Goal: Transaction & Acquisition: Purchase product/service

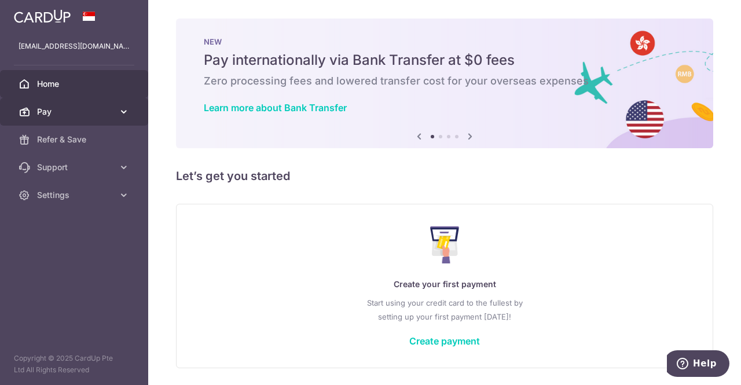
click at [75, 115] on span "Pay" at bounding box center [75, 112] width 76 height 12
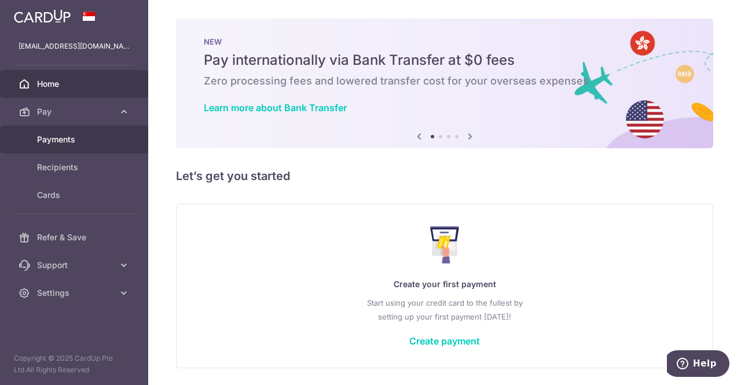
click at [68, 131] on link "Payments" at bounding box center [74, 140] width 148 height 28
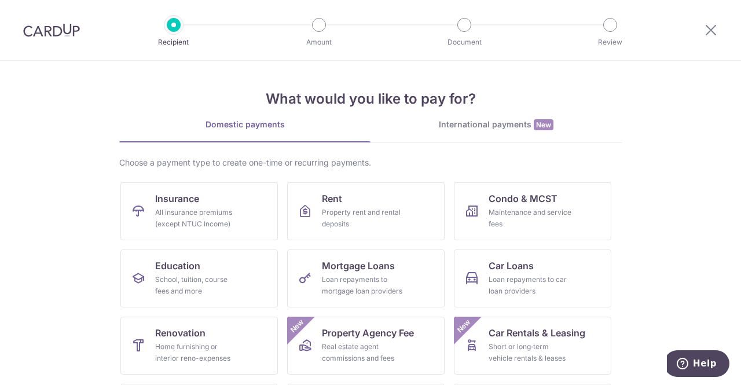
scroll to position [58, 0]
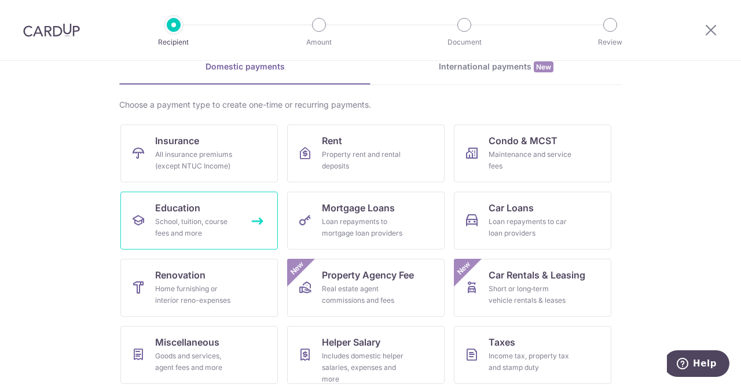
click at [210, 233] on div "School, tuition, course fees and more" at bounding box center [196, 227] width 83 height 23
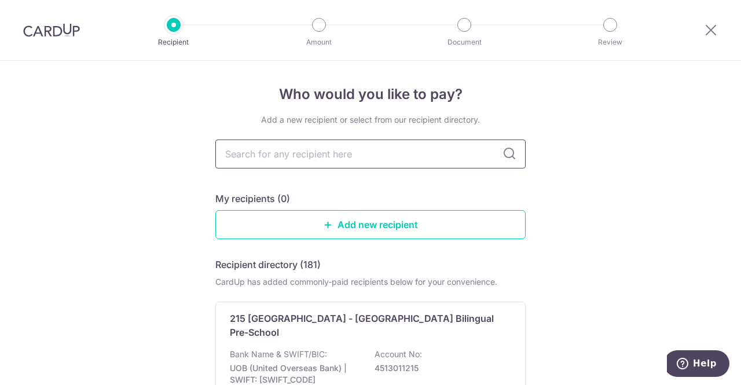
click at [351, 156] on input "text" at bounding box center [370, 153] width 310 height 29
type input "kodecoon"
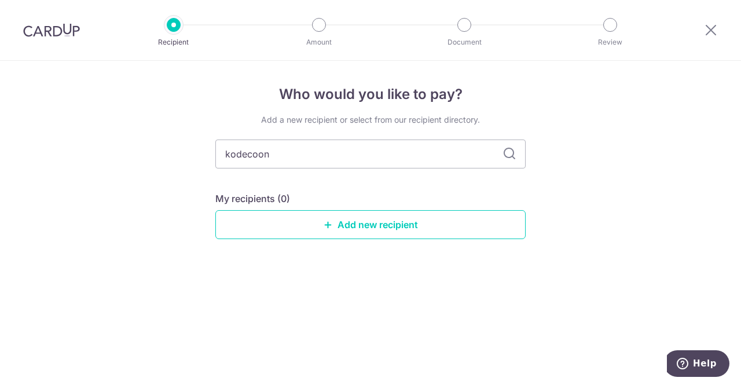
click at [463, 175] on div "Add a new recipient or select from our recipient directory. kodecoon My recipie…" at bounding box center [370, 186] width 310 height 144
click at [386, 227] on link "Add new recipient" at bounding box center [370, 224] width 310 height 29
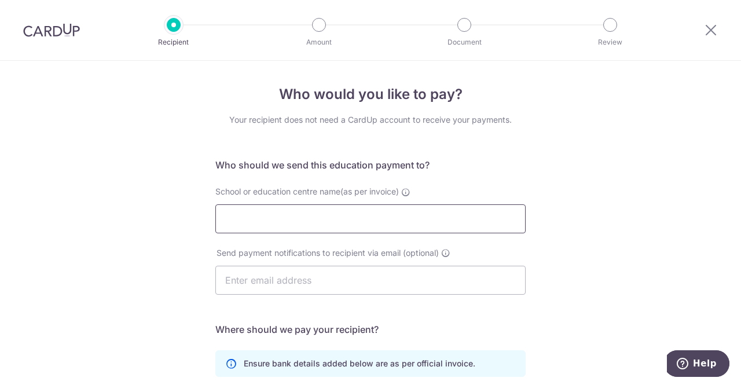
click at [387, 225] on input "School or education centre name(as per invoice)" at bounding box center [370, 218] width 310 height 29
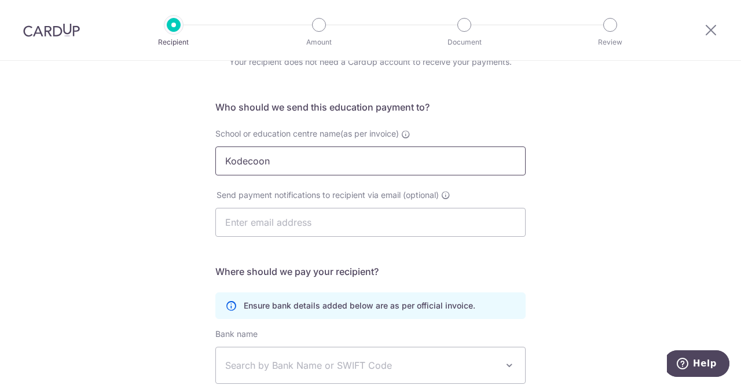
type input "Kodecoon"
click at [311, 218] on input "text" at bounding box center [370, 222] width 310 height 29
paste input "[EMAIL_ADDRESS][DOMAIN_NAME]"
type input "[EMAIL_ADDRESS][DOMAIN_NAME]"
click at [561, 248] on div "Who would you like to pay? Your recipient does not need a CardUp account to rec…" at bounding box center [370, 278] width 741 height 551
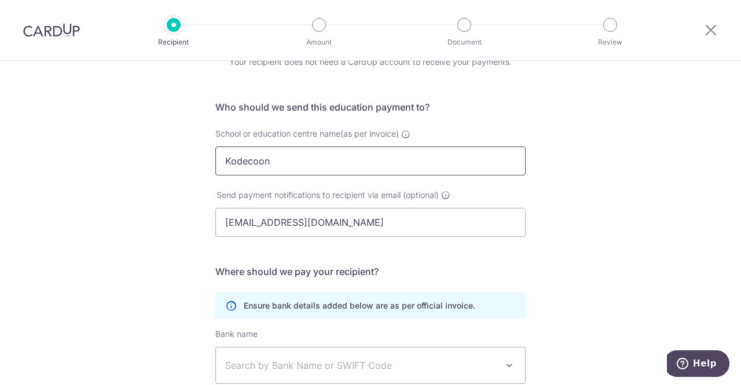
click at [293, 168] on input "Kodecoon" at bounding box center [370, 160] width 310 height 29
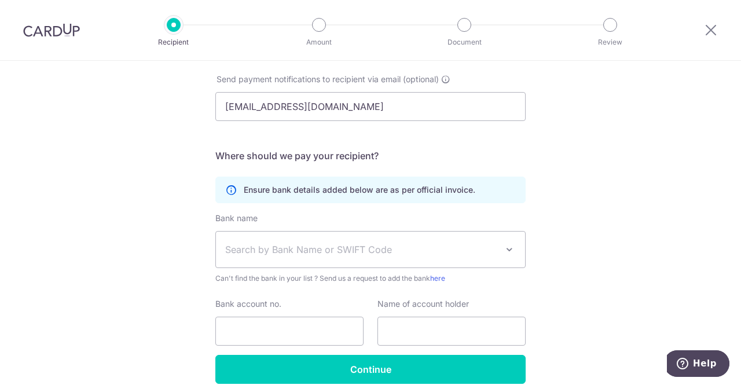
scroll to position [226, 0]
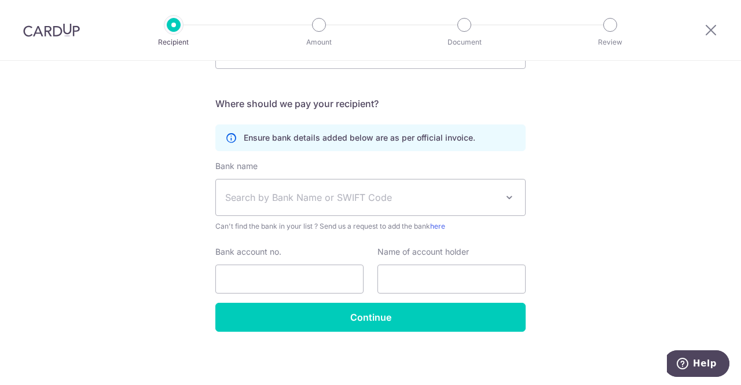
type input "Kodecoon Academy"
click at [326, 196] on span "Search by Bank Name or SWIFT Code" at bounding box center [361, 197] width 272 height 14
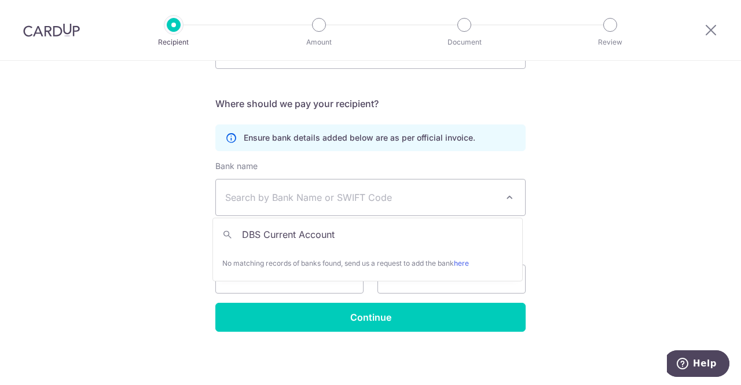
drag, startPoint x: 374, startPoint y: 236, endPoint x: 257, endPoint y: 234, distance: 116.9
click at [263, 233] on input "DBS Current Account" at bounding box center [367, 234] width 309 height 23
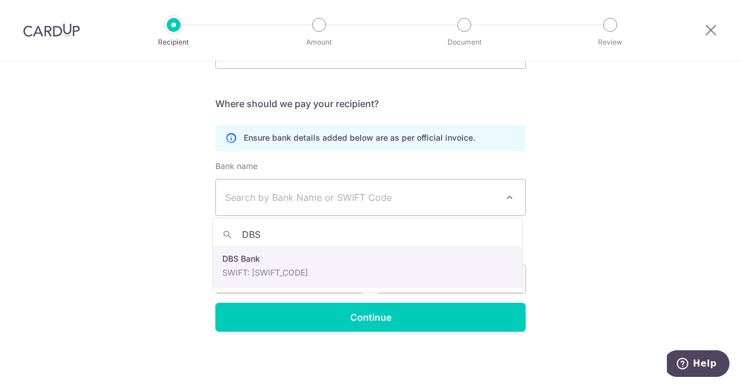
type input "DBS"
select select "6"
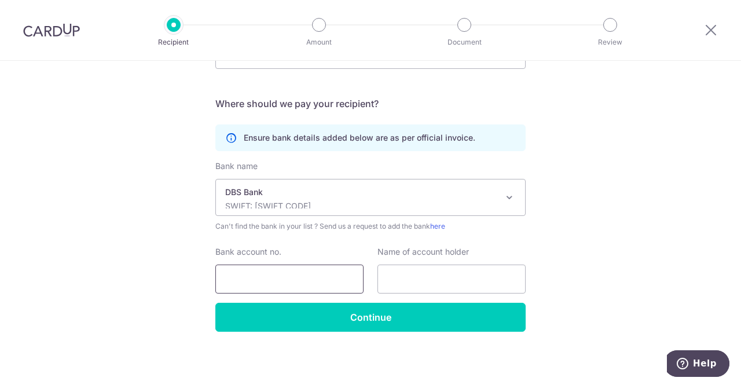
click at [339, 278] on input "Bank account no." at bounding box center [289, 279] width 148 height 29
paste input "072-012665-3"
type input "072-012665-3"
click at [435, 281] on input "text" at bounding box center [451, 279] width 148 height 29
paste input "Kodecoon Academy Pte Ltd"
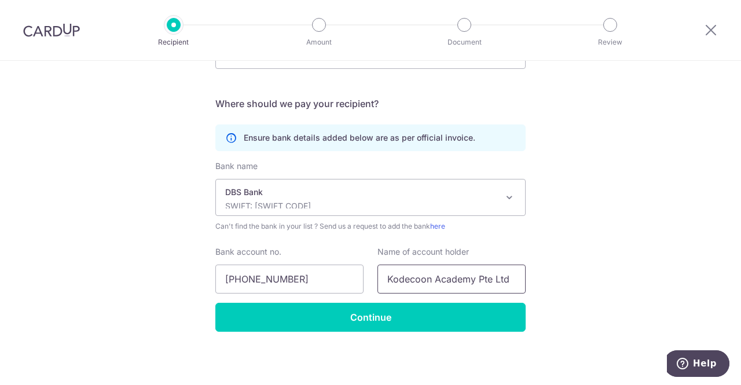
scroll to position [52, 0]
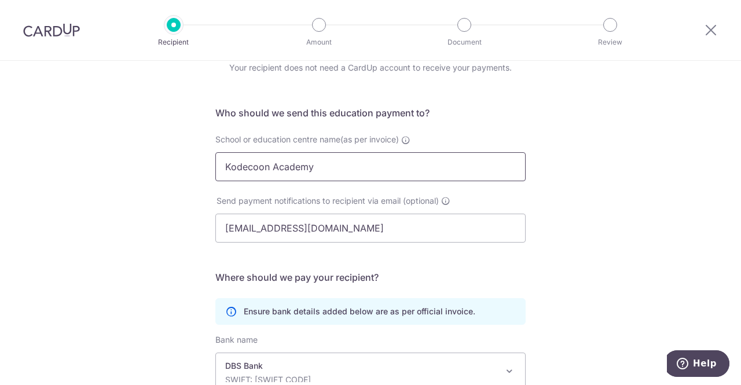
type input "Kodecoon Academy Pte Ltd"
drag, startPoint x: 325, startPoint y: 164, endPoint x: 137, endPoint y: 167, distance: 188.1
click at [137, 167] on div "Who would you like to pay? Your recipient does not need a CardUp account to rec…" at bounding box center [370, 284] width 741 height 551
paste input "Pte Ltd"
type input "Kodecoon Academy Pte Ltd"
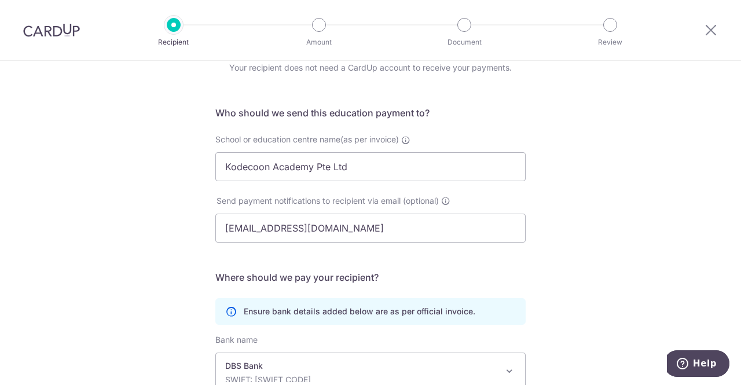
click at [583, 183] on div "Who would you like to pay? Your recipient does not need a CardUp account to rec…" at bounding box center [370, 284] width 741 height 551
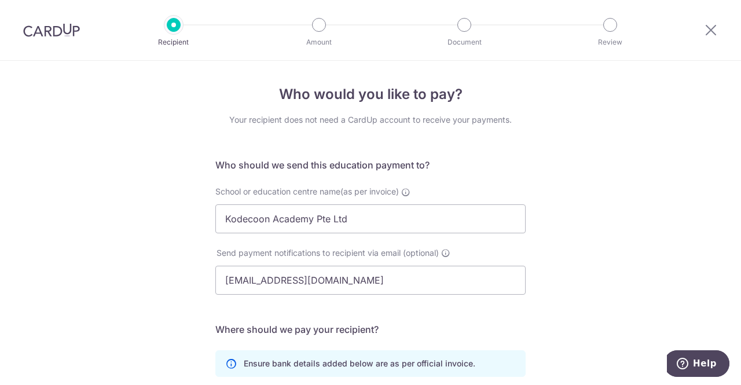
scroll to position [226, 0]
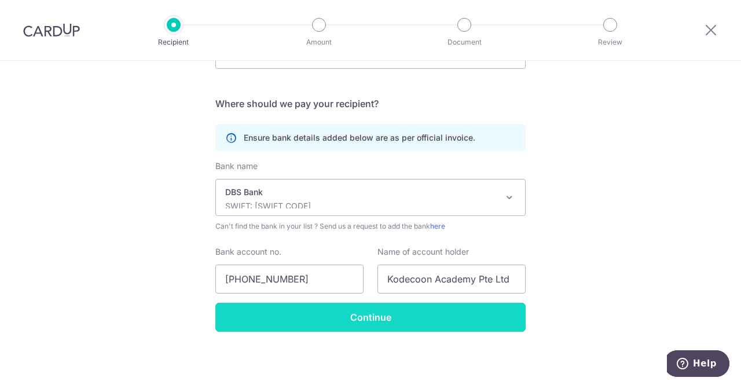
click at [434, 320] on input "Continue" at bounding box center [370, 317] width 310 height 29
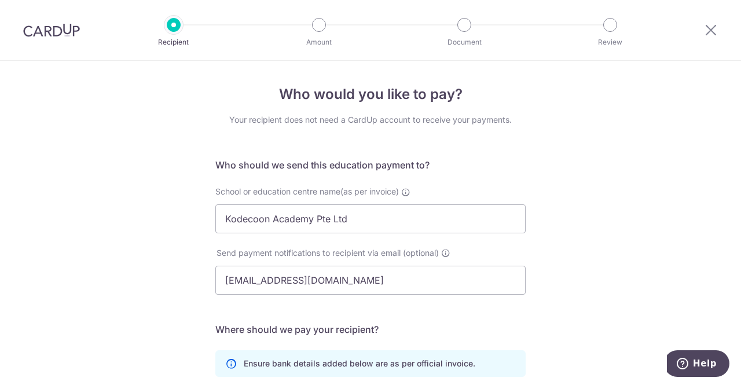
scroll to position [254, 0]
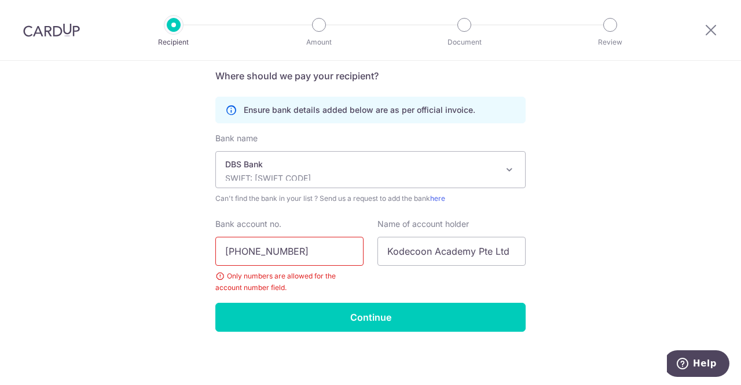
click at [245, 254] on input "072-012665-3" at bounding box center [289, 251] width 148 height 29
click at [274, 249] on input "072012665-3" at bounding box center [289, 251] width 148 height 29
type input "0720126653"
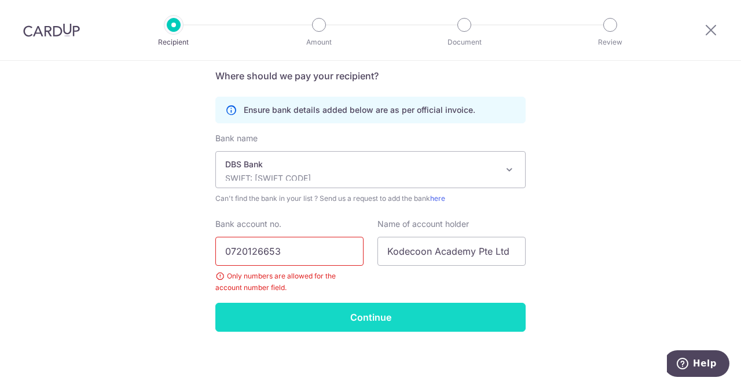
click at [429, 312] on input "Continue" at bounding box center [370, 317] width 310 height 29
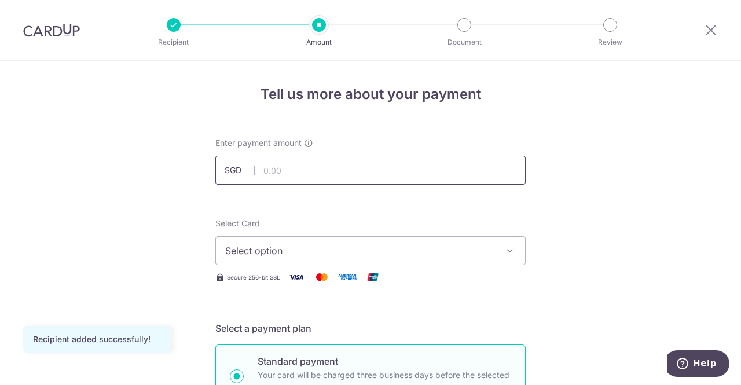
click at [370, 172] on input "text" at bounding box center [370, 170] width 310 height 29
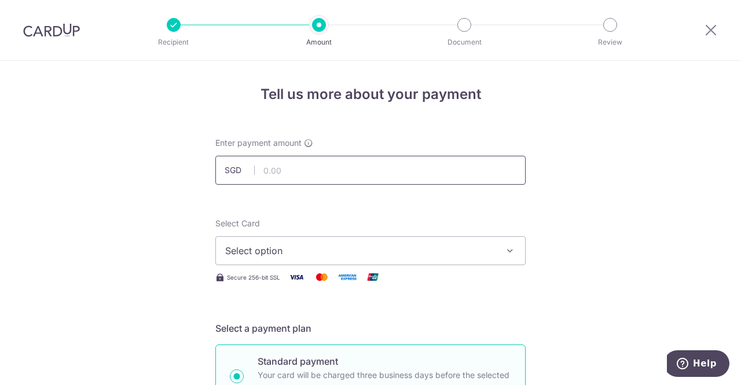
paste input "5,038.42"
type input "5,038.42"
click at [312, 252] on span "Select option" at bounding box center [360, 251] width 270 height 14
click at [326, 278] on span "Add credit card" at bounding box center [381, 283] width 270 height 12
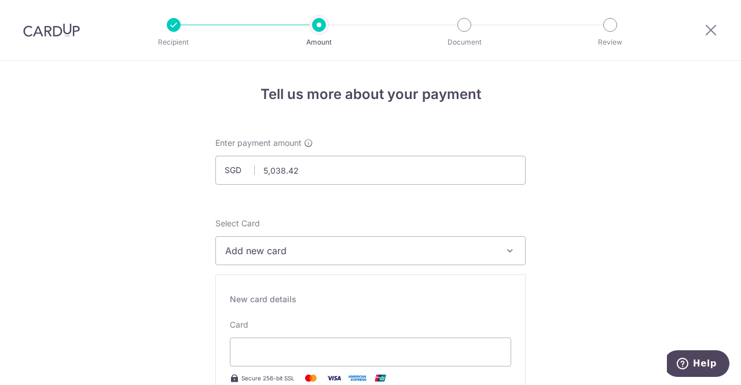
scroll to position [58, 0]
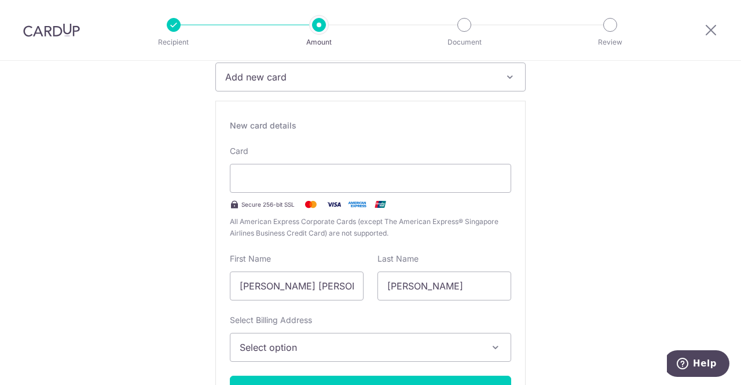
scroll to position [232, 0]
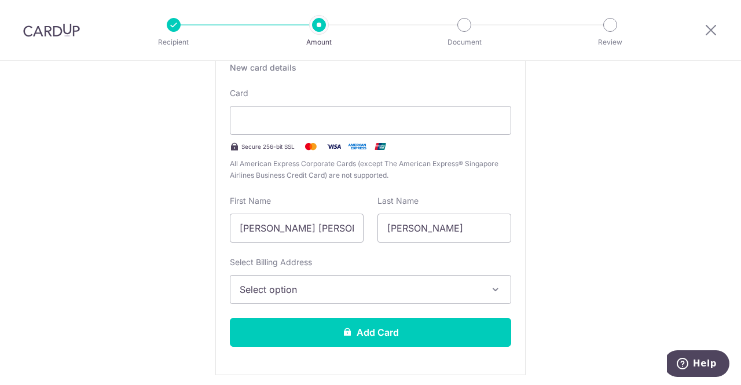
click at [339, 295] on span "Select option" at bounding box center [360, 289] width 241 height 14
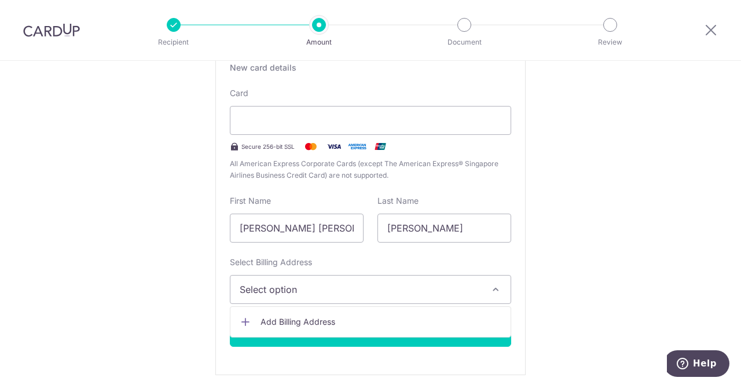
click at [311, 331] on link "Add Billing Address" at bounding box center [370, 321] width 280 height 21
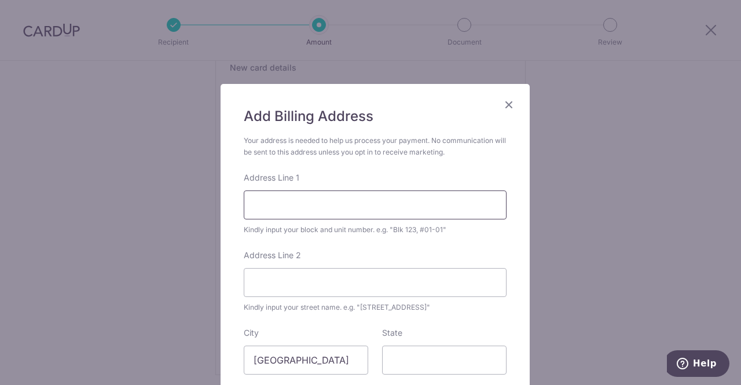
click at [334, 193] on input "Address Line 1" at bounding box center [375, 204] width 263 height 29
type input "902 Sims Ave #03-13"
type input "Parc Esta"
type input "408967"
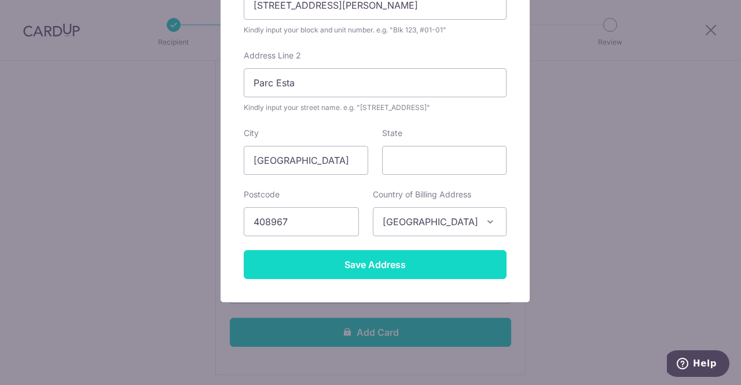
click at [397, 270] on input "Save Address" at bounding box center [375, 264] width 263 height 29
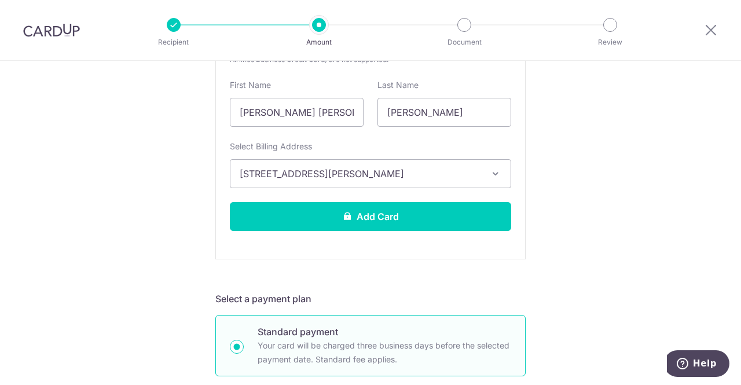
scroll to position [405, 0]
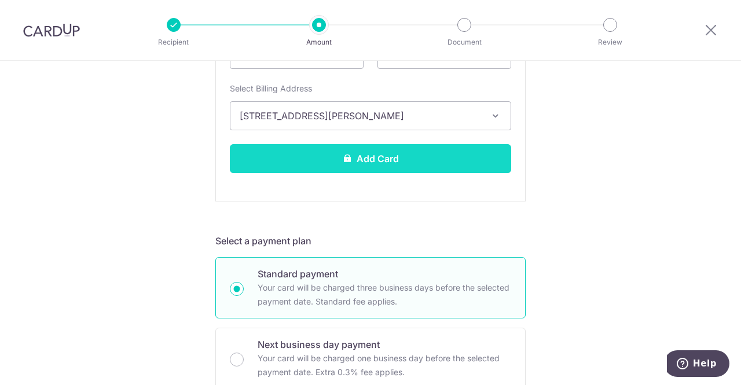
click at [384, 152] on button "Add Card" at bounding box center [370, 158] width 281 height 29
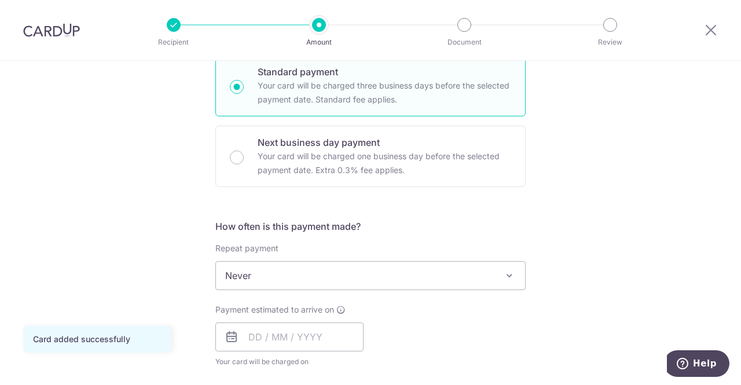
scroll to position [405, 0]
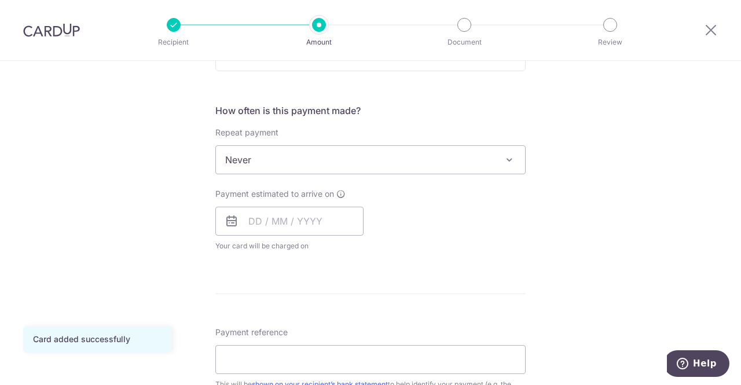
click at [377, 165] on span "Never" at bounding box center [370, 160] width 309 height 28
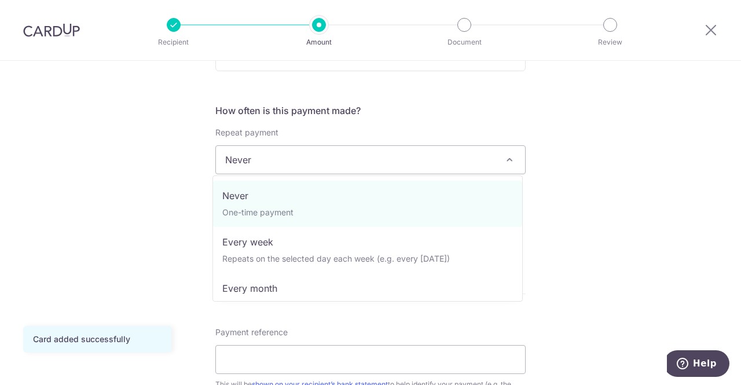
click at [377, 165] on span "Never" at bounding box center [370, 160] width 309 height 28
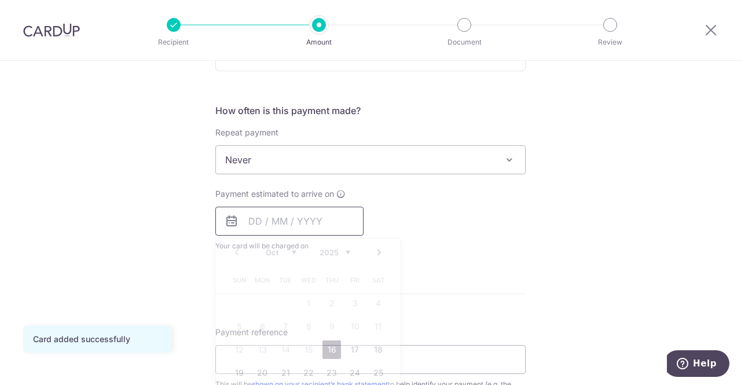
click at [249, 222] on input "text" at bounding box center [289, 221] width 148 height 29
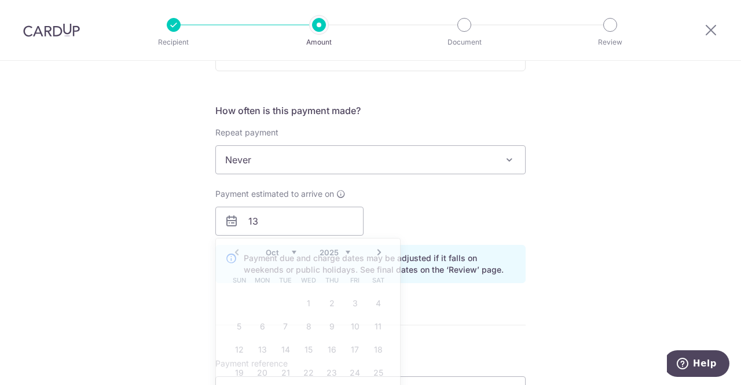
click at [454, 225] on div "Payment estimated to arrive on 13 Prev Next Oct Nov [DATE] 2026 2027 2028 2029 …" at bounding box center [370, 211] width 324 height 47
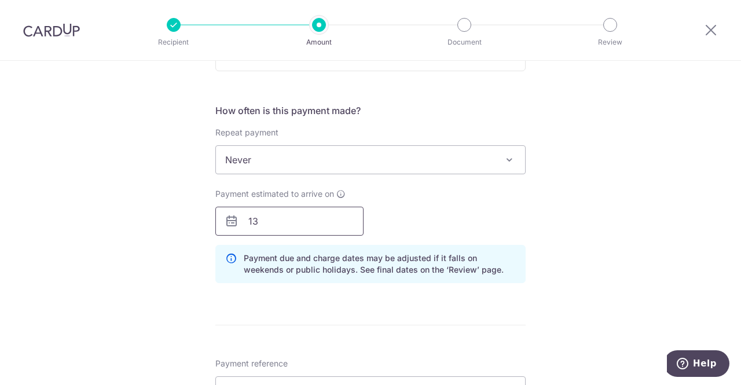
click at [285, 220] on input "13" at bounding box center [289, 221] width 148 height 29
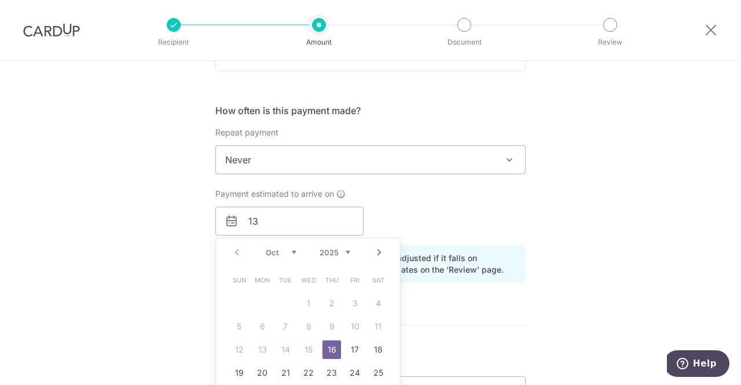
click at [326, 349] on link "16" at bounding box center [331, 349] width 19 height 19
type input "[DATE]"
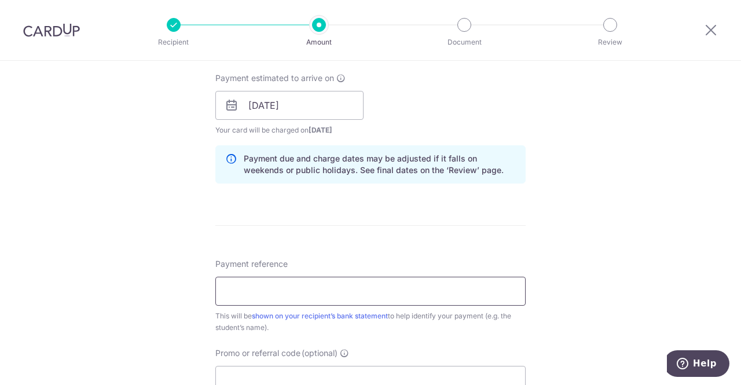
scroll to position [579, 0]
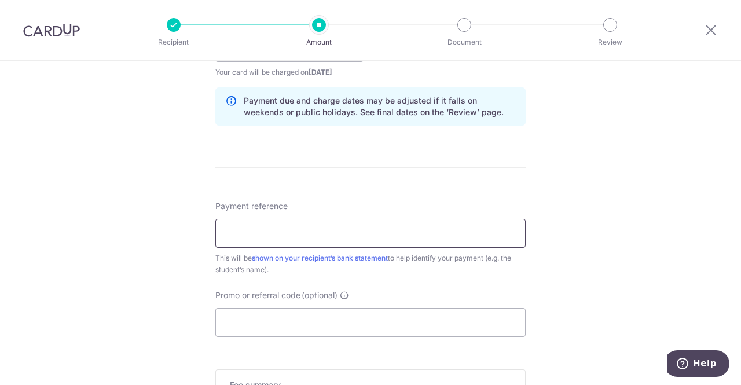
click at [337, 237] on input "Payment reference" at bounding box center [370, 233] width 310 height 29
paste input "Invoice No: KC25/977"
drag, startPoint x: 370, startPoint y: 229, endPoint x: 396, endPoint y: 226, distance: 26.2
click at [396, 226] on input "Invoice No: KC25/977 AlexanderJames" at bounding box center [370, 233] width 310 height 29
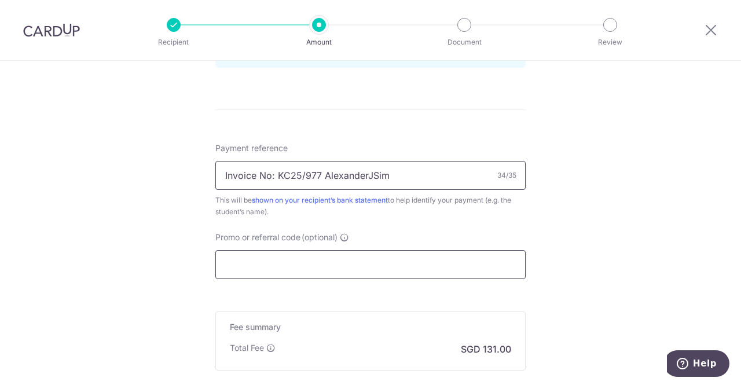
type input "Invoice No: KC25/977 AlexanderJSim"
click at [307, 268] on input "Promo or referral code (optional)" at bounding box center [370, 264] width 310 height 29
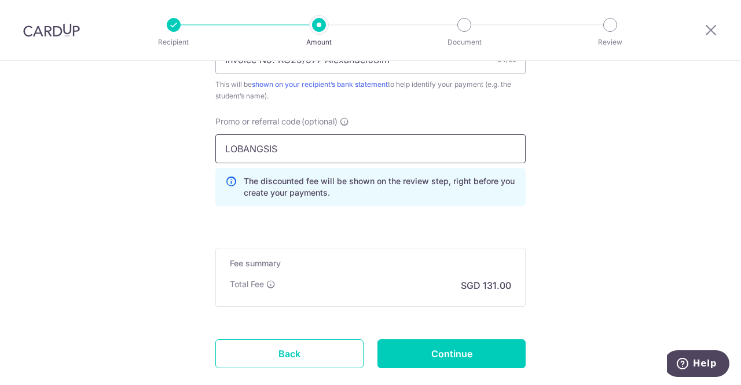
scroll to position [810, 0]
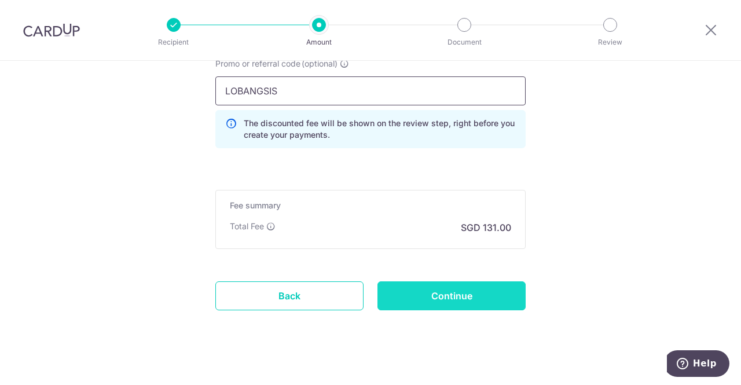
type input "LOBANGSIS"
click at [440, 293] on input "Continue" at bounding box center [451, 295] width 148 height 29
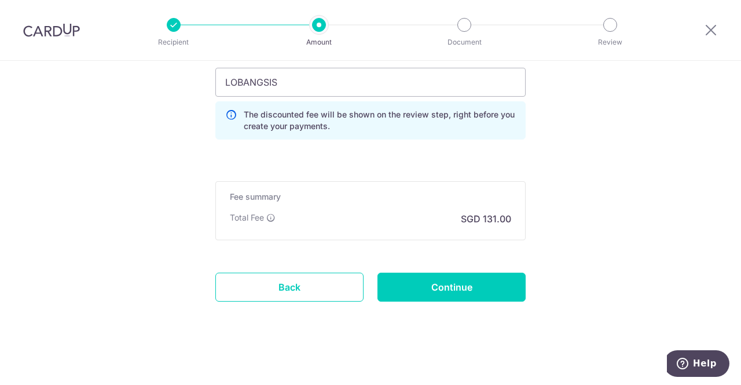
scroll to position [662, 0]
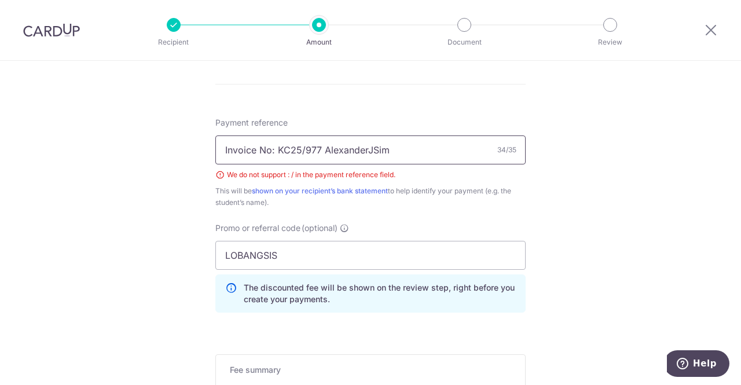
click at [313, 145] on input "Invoice No: KC25/977 AlexanderJSim" at bounding box center [370, 149] width 310 height 29
click at [300, 148] on input "Invoice No: KC25/977 AlexanderJSim" at bounding box center [370, 149] width 310 height 29
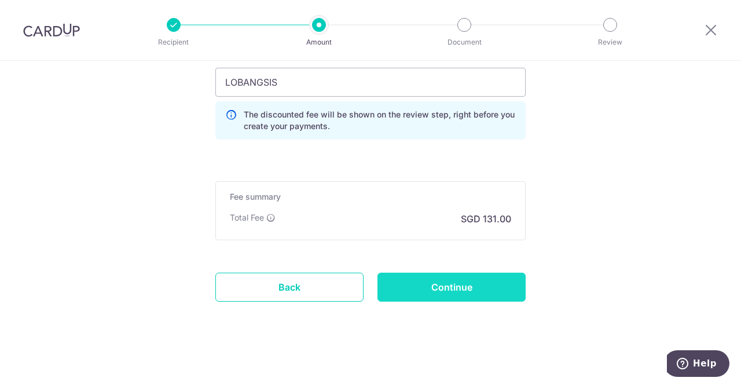
type input "Invoice No: KC25977 AlexanderJSim"
click at [444, 277] on input "Continue" at bounding box center [451, 287] width 148 height 29
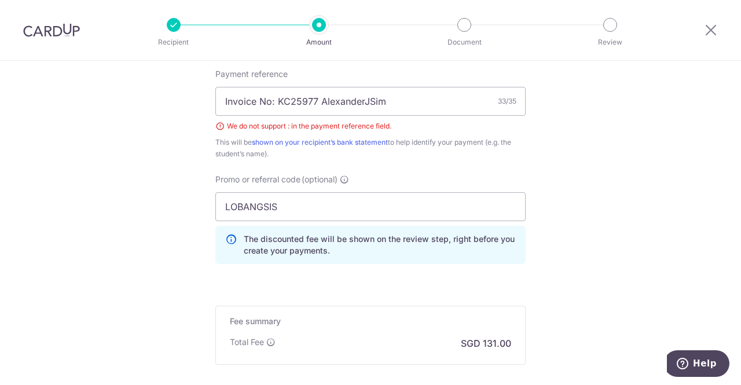
scroll to position [653, 0]
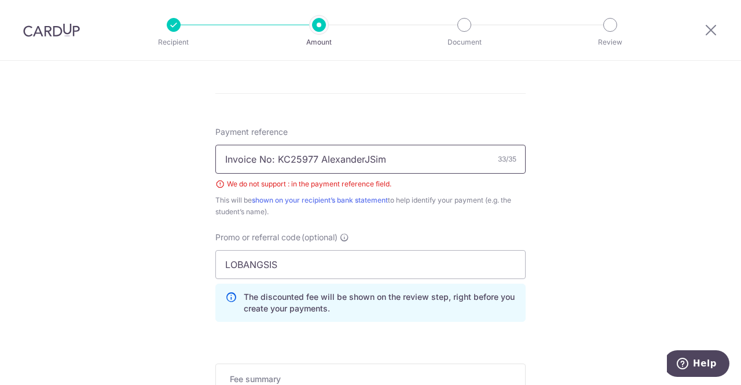
click at [272, 159] on input "Invoice No: KC25977 AlexanderJSim" at bounding box center [370, 159] width 310 height 29
click at [350, 157] on input "Invoice KC25977 AlexanderJSim" at bounding box center [370, 159] width 310 height 29
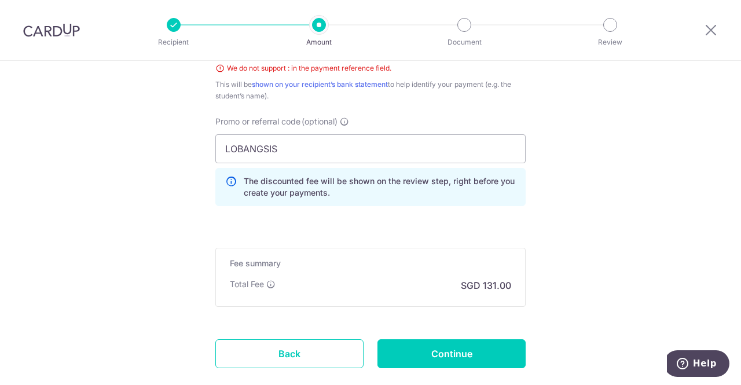
scroll to position [835, 0]
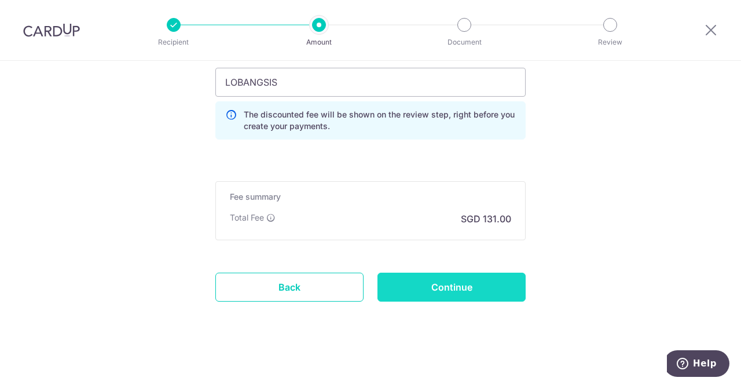
type input "Invoice KC25977 AlexanderJamesSim"
click at [453, 282] on input "Continue" at bounding box center [451, 287] width 148 height 29
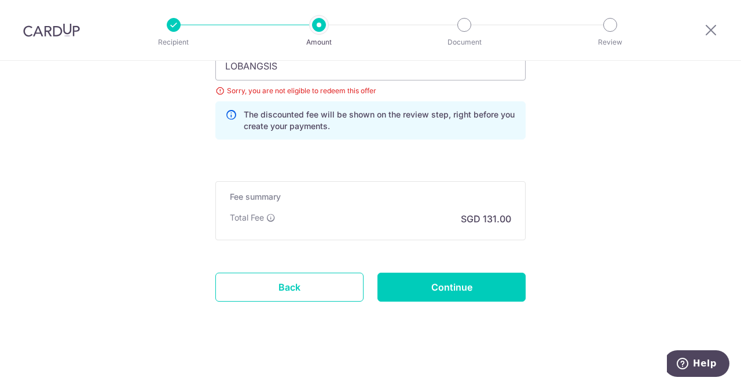
scroll to position [719, 0]
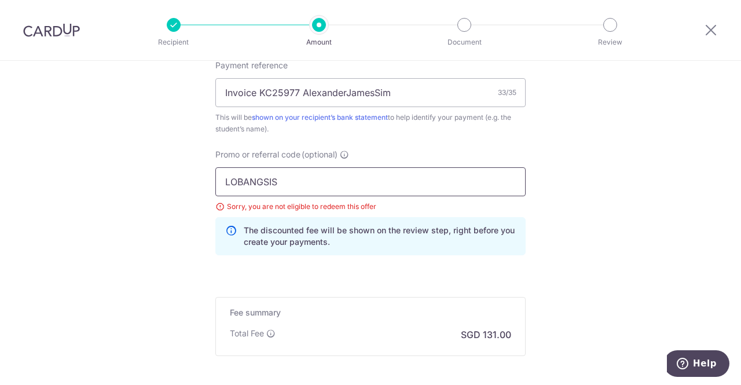
click at [347, 177] on input "LOBANGSIS" at bounding box center [370, 181] width 310 height 29
click at [346, 203] on div "Sorry, you are not eligible to redeem this offer" at bounding box center [370, 207] width 310 height 12
click at [352, 182] on input "LOBANGSIS" at bounding box center [370, 181] width 310 height 29
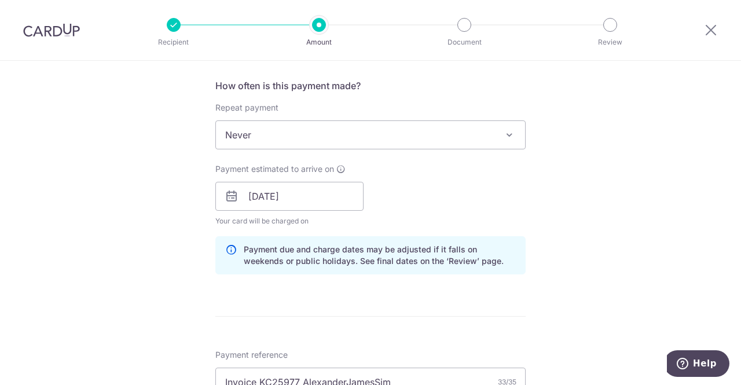
scroll to position [141, 0]
